Goal: Browse casually

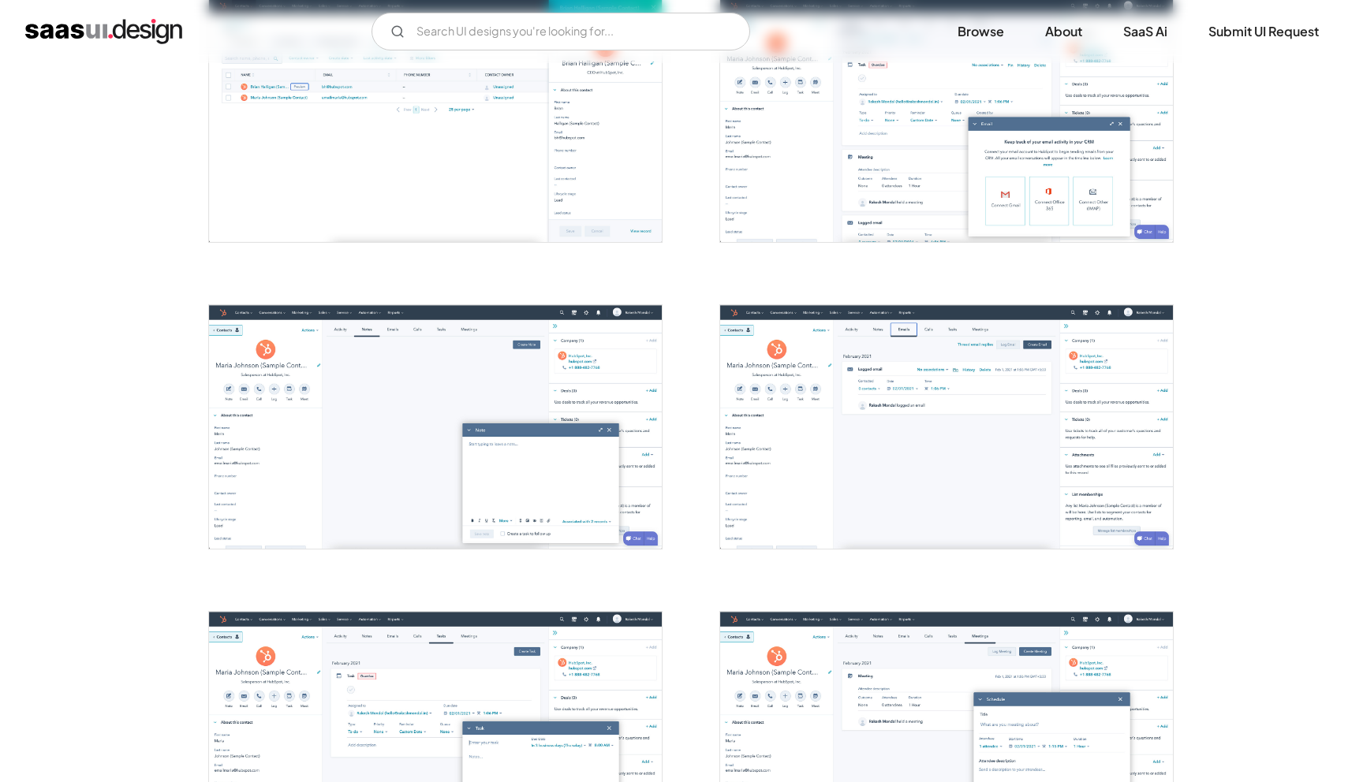
scroll to position [1294, 0]
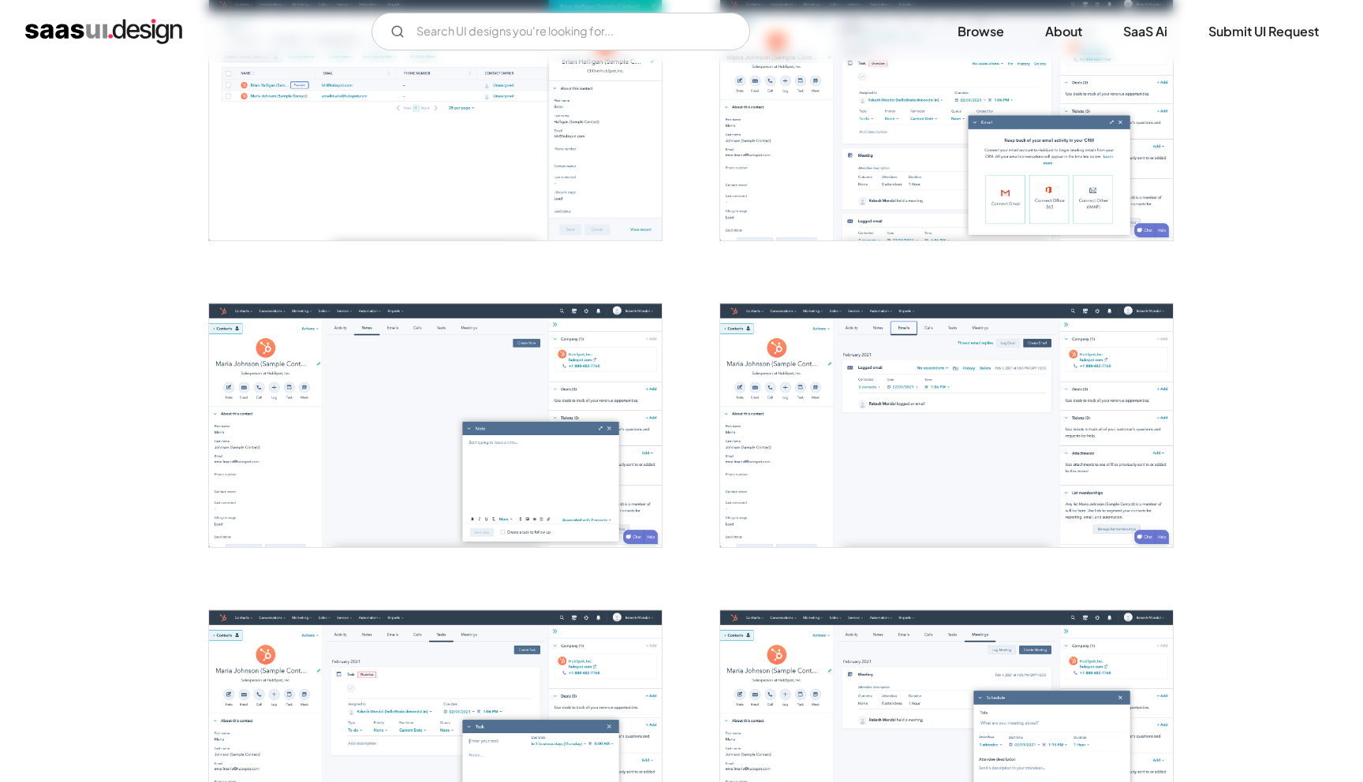
click at [809, 350] on img "open lightbox" at bounding box center [946, 426] width 453 height 244
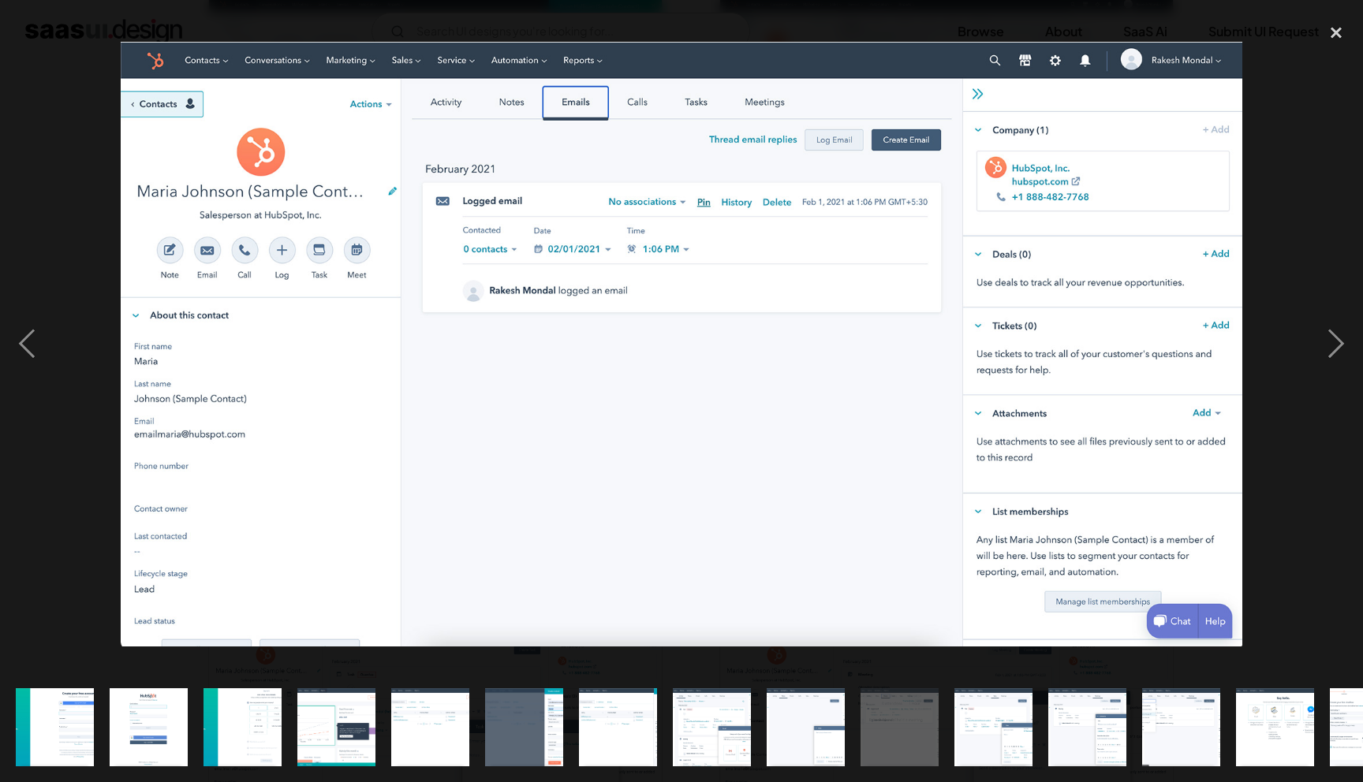
click at [804, 752] on img "show item 9 of 15" at bounding box center [805, 727] width 145 height 78
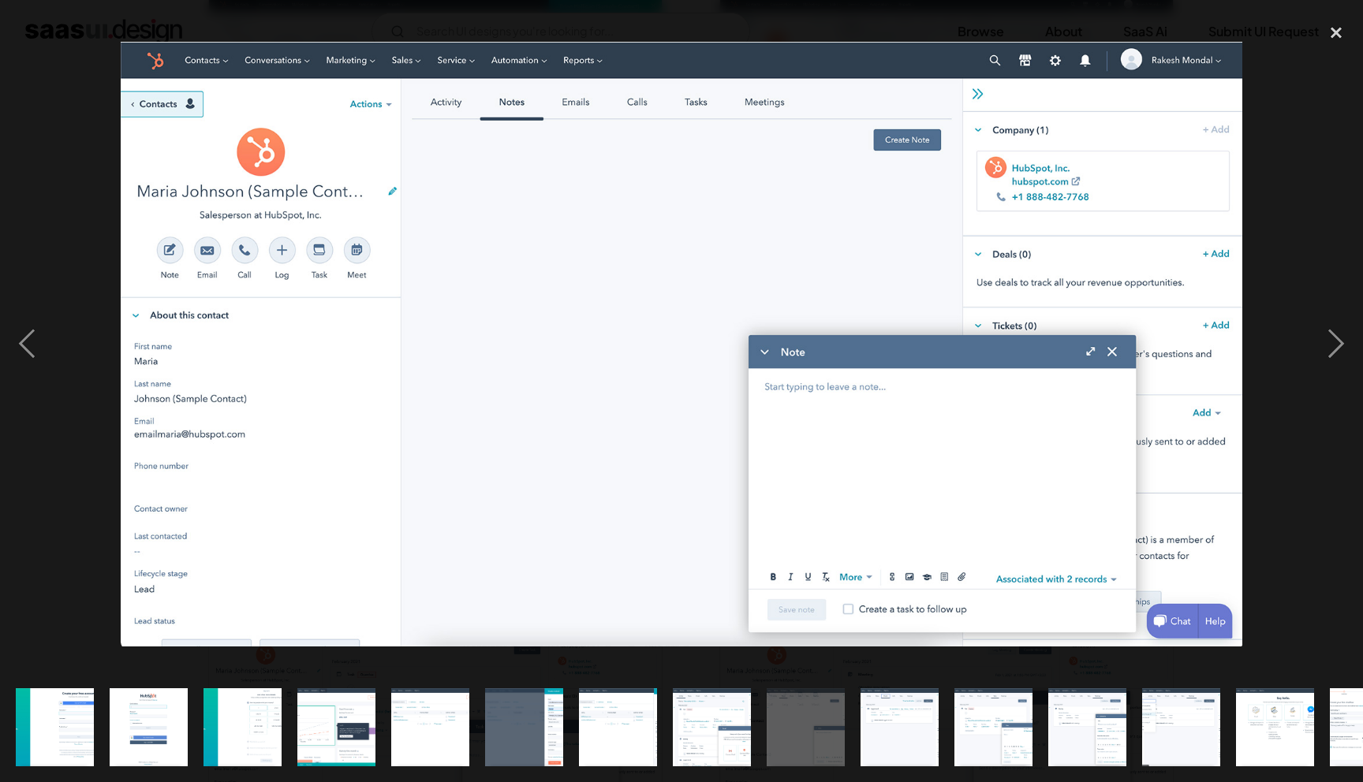
click at [925, 731] on img "show item 10 of 15" at bounding box center [898, 727] width 145 height 78
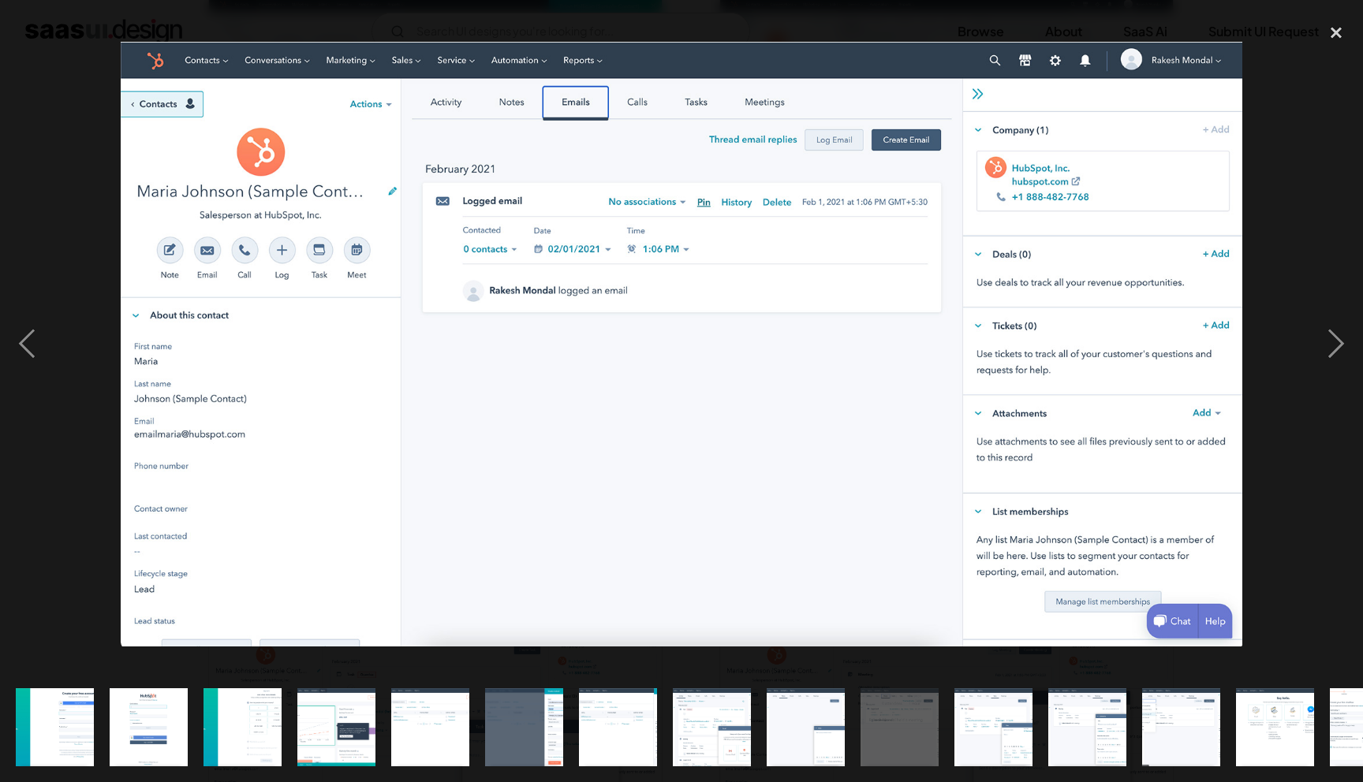
click at [961, 729] on img "show item 11 of 15" at bounding box center [992, 727] width 145 height 78
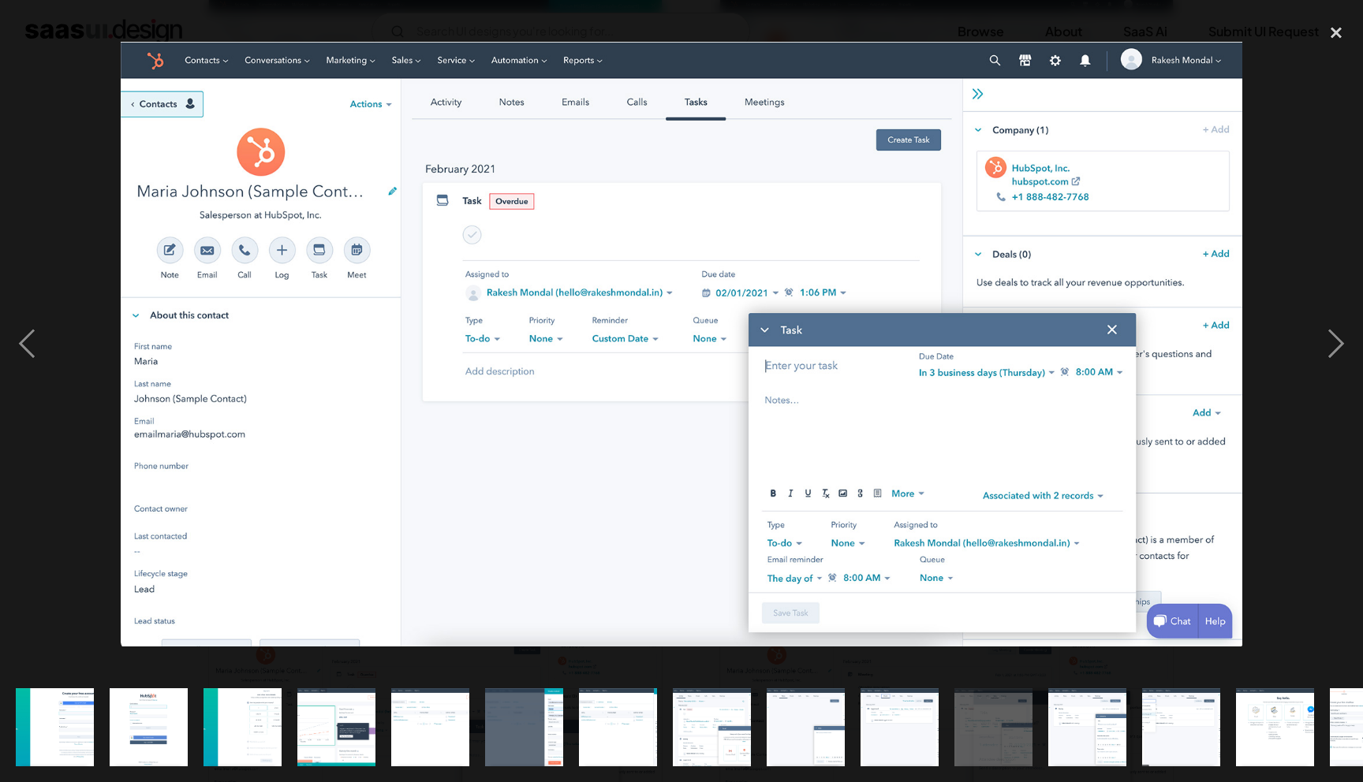
click at [1148, 714] on img "show item 13 of 15" at bounding box center [1180, 727] width 145 height 78
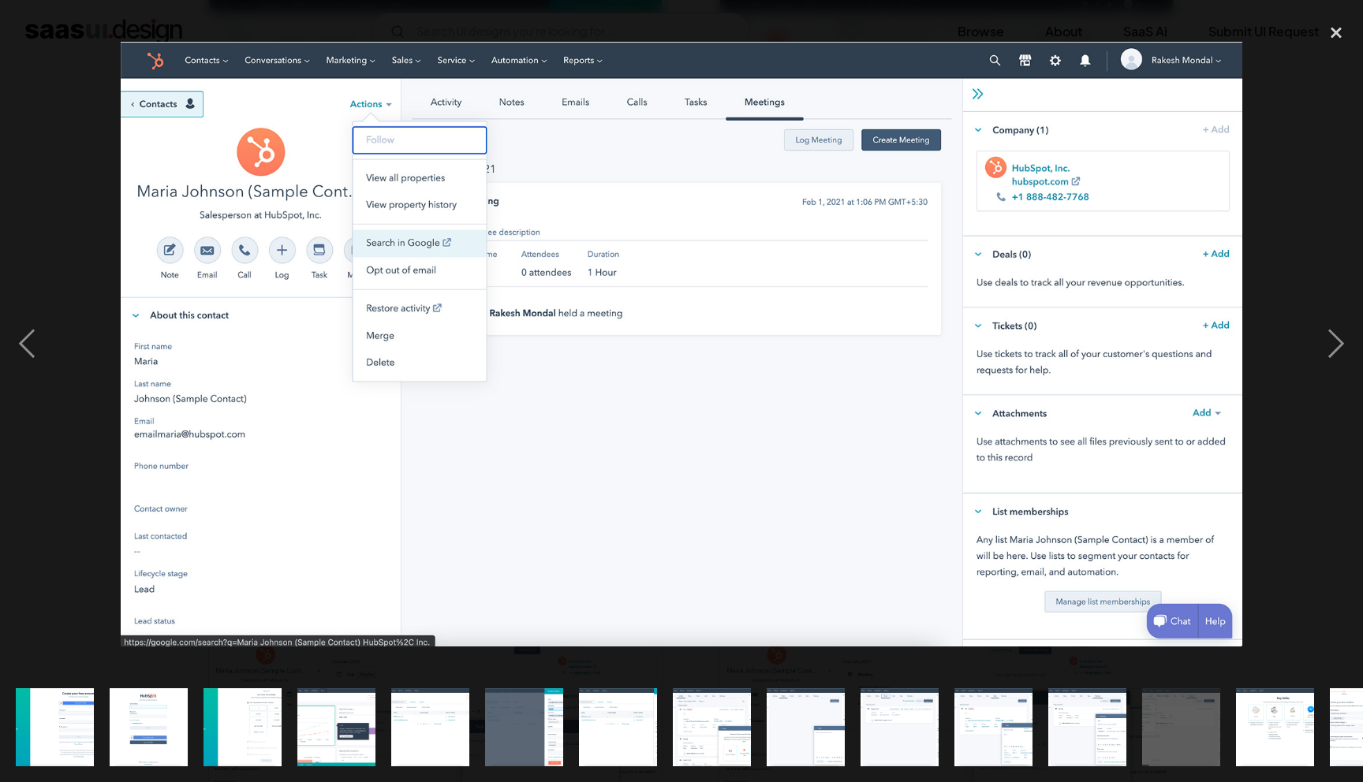
click at [1244, 718] on img "show item 14 of 15" at bounding box center [1274, 727] width 145 height 78
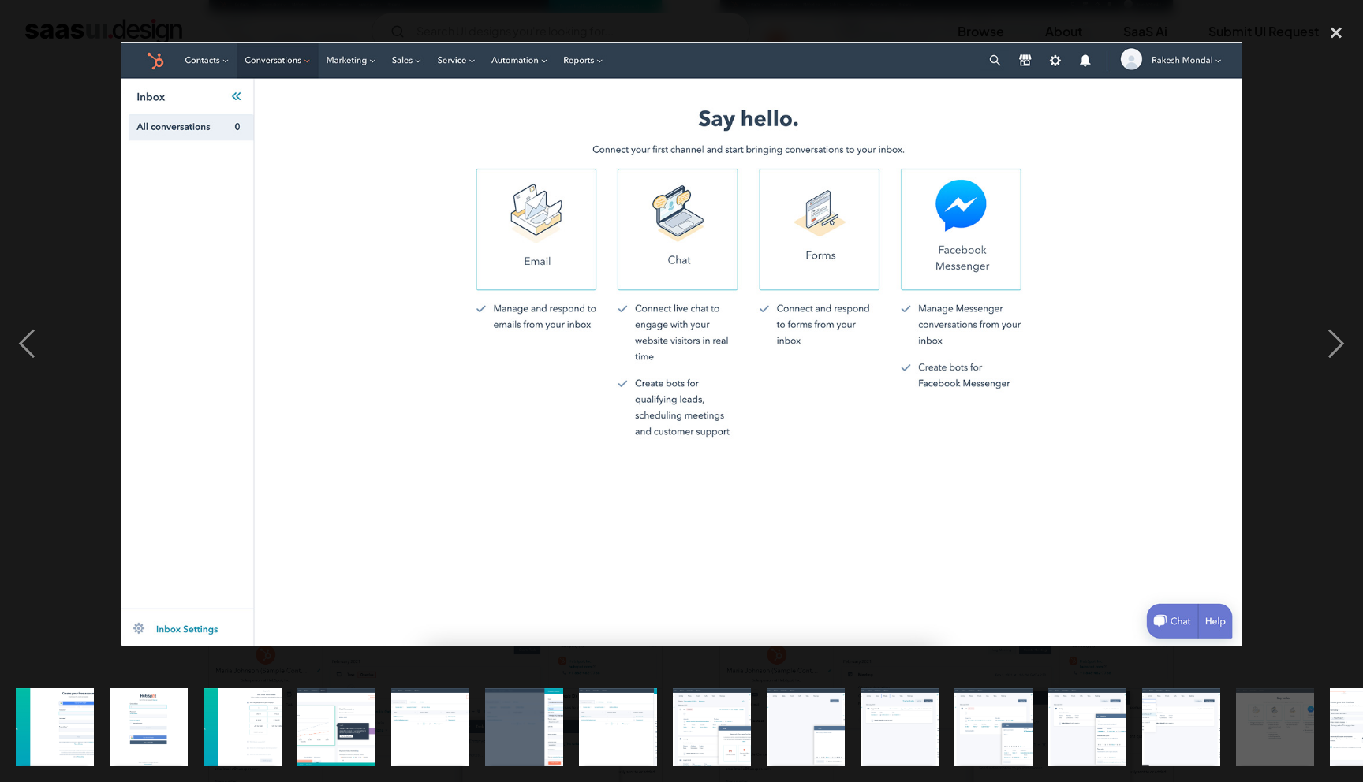
click at [1263, 718] on img "show item 14 of 15" at bounding box center [1274, 727] width 145 height 78
click at [1338, 718] on img "show item 15 of 15" at bounding box center [1368, 727] width 145 height 78
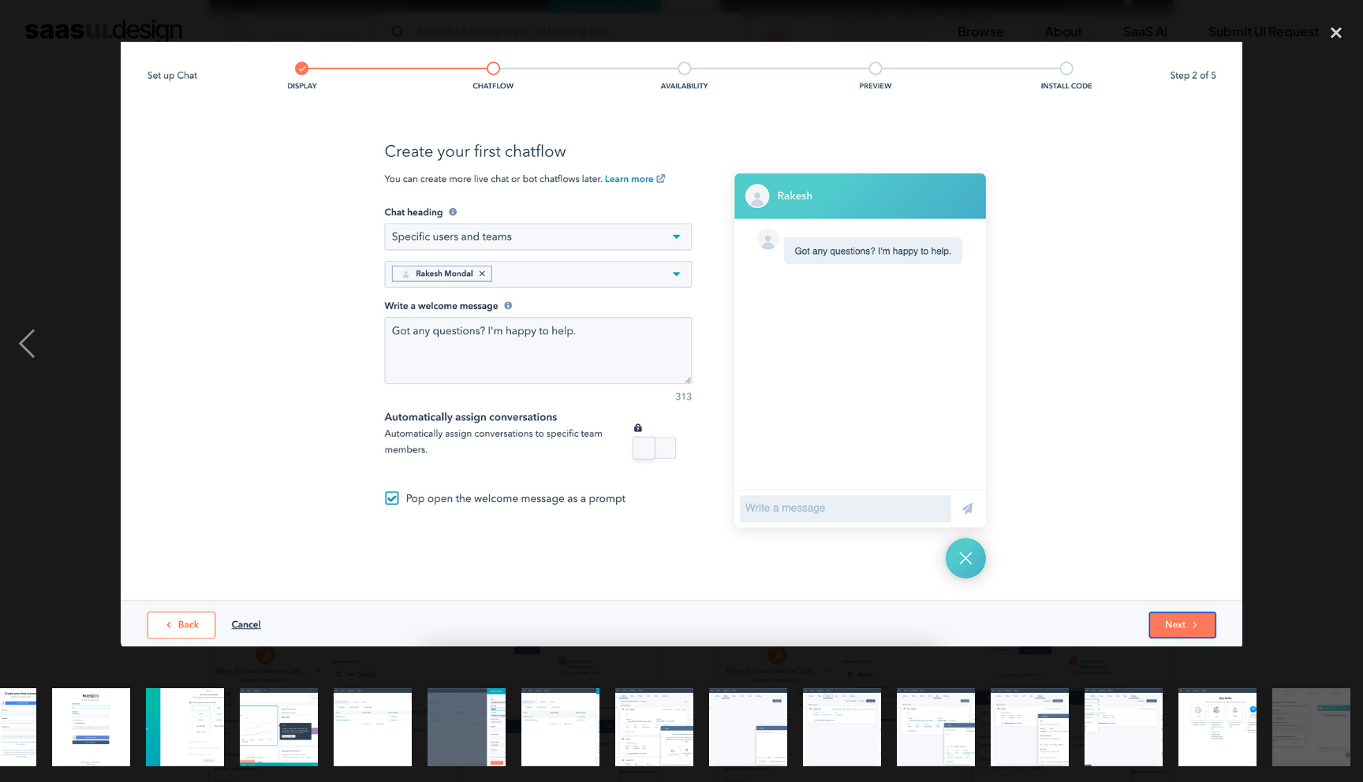
scroll to position [0, 61]
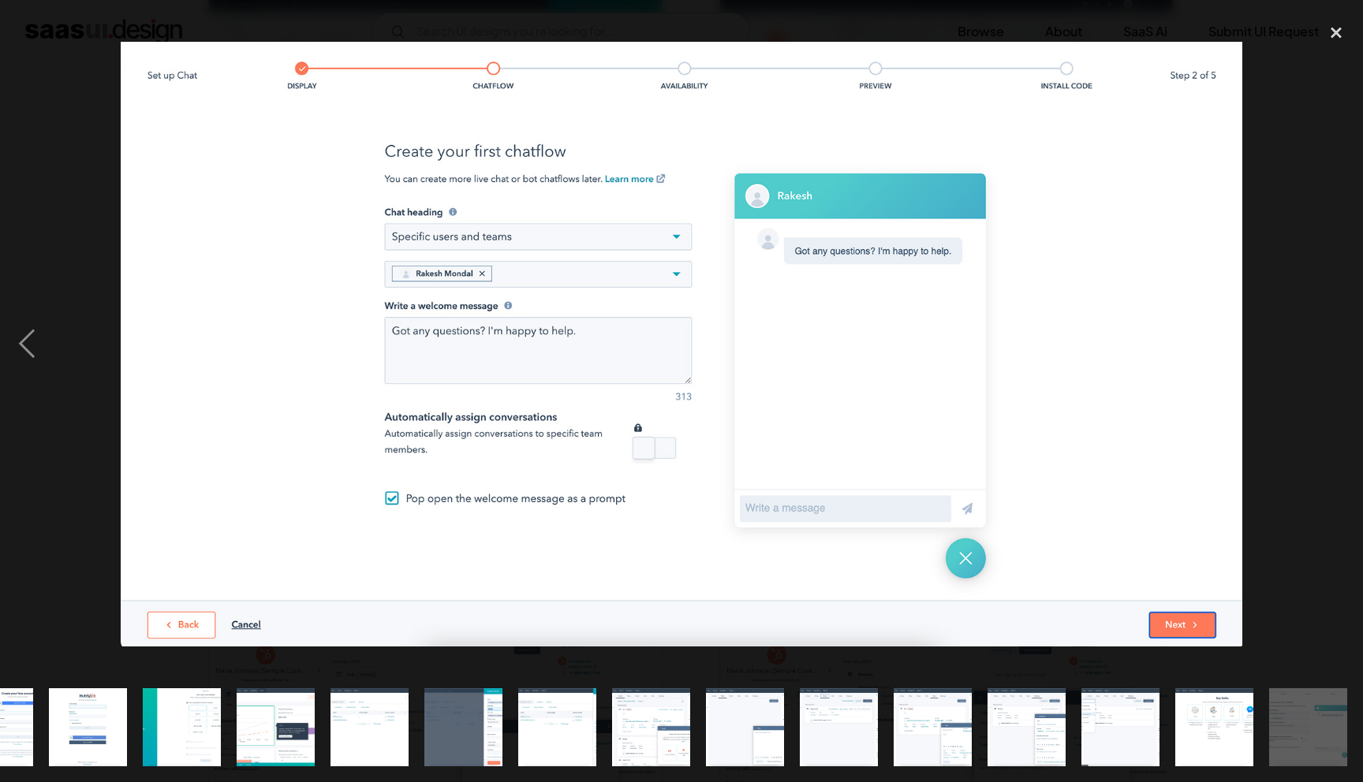
click at [640, 704] on img "show item 8 of 15" at bounding box center [650, 727] width 145 height 78
